Goal: Navigation & Orientation: Go to known website

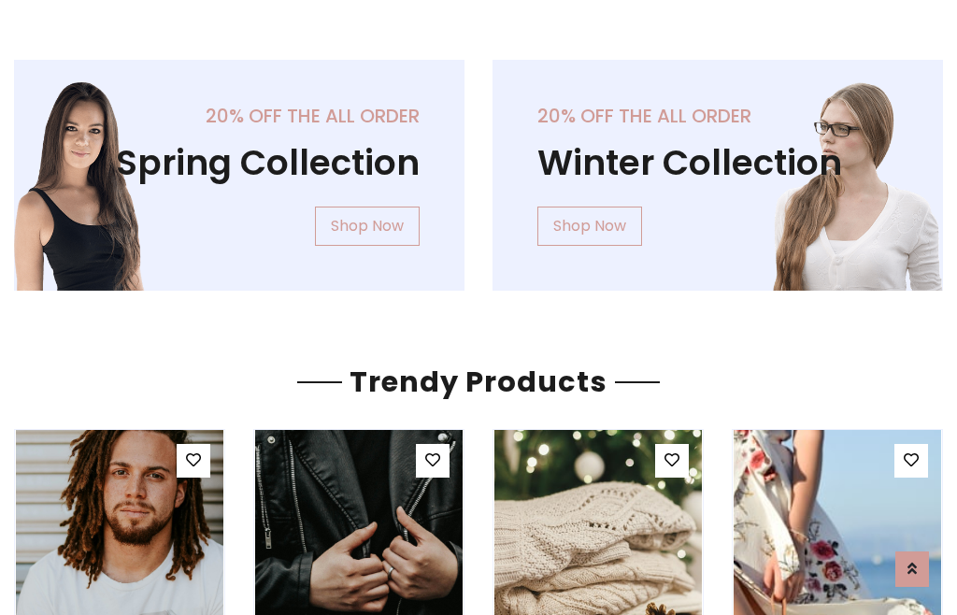
scroll to position [95, 0]
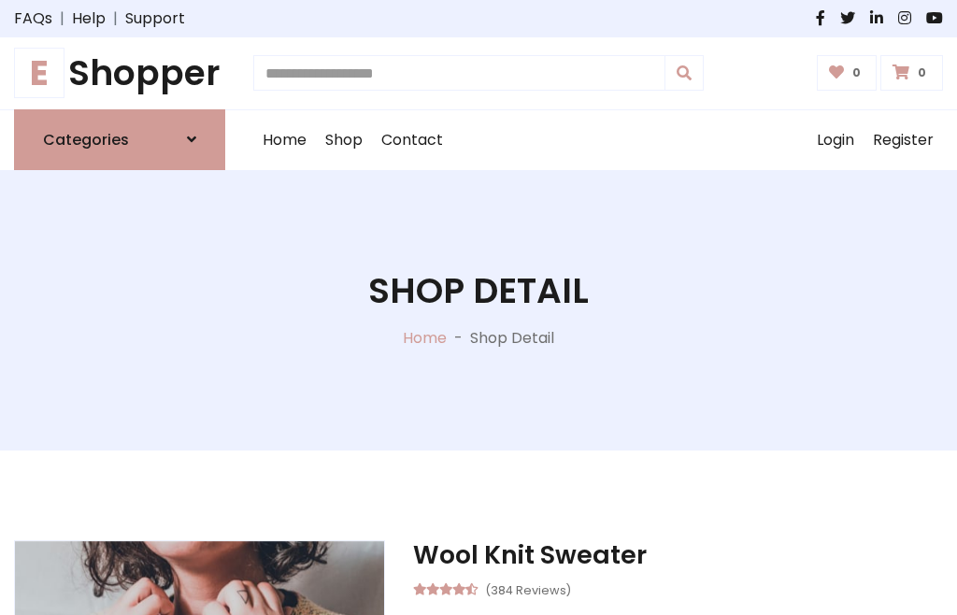
click at [120, 73] on h1 "E Shopper" at bounding box center [119, 73] width 211 height 42
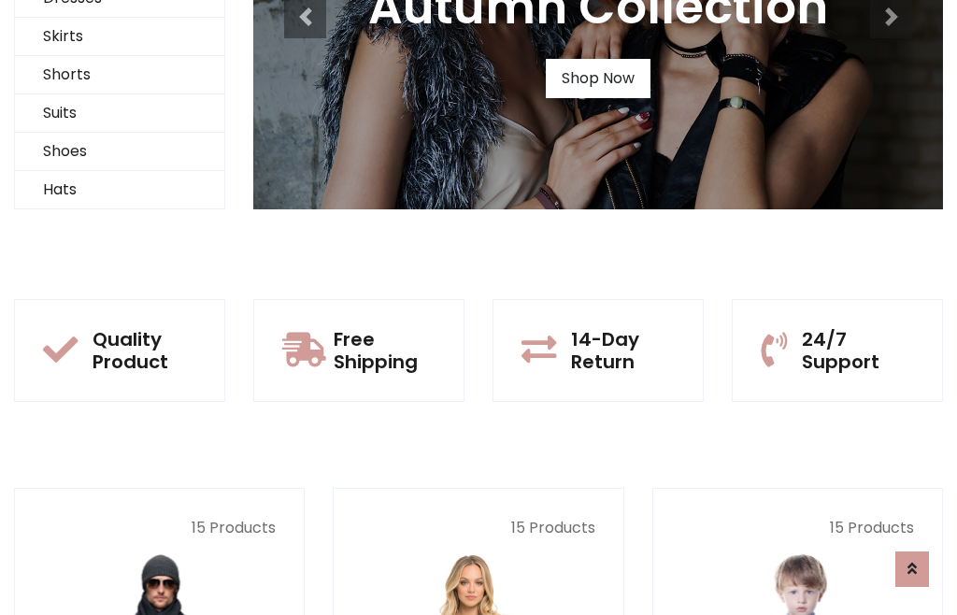
scroll to position [180, 0]
